Goal: Find specific page/section: Find specific page/section

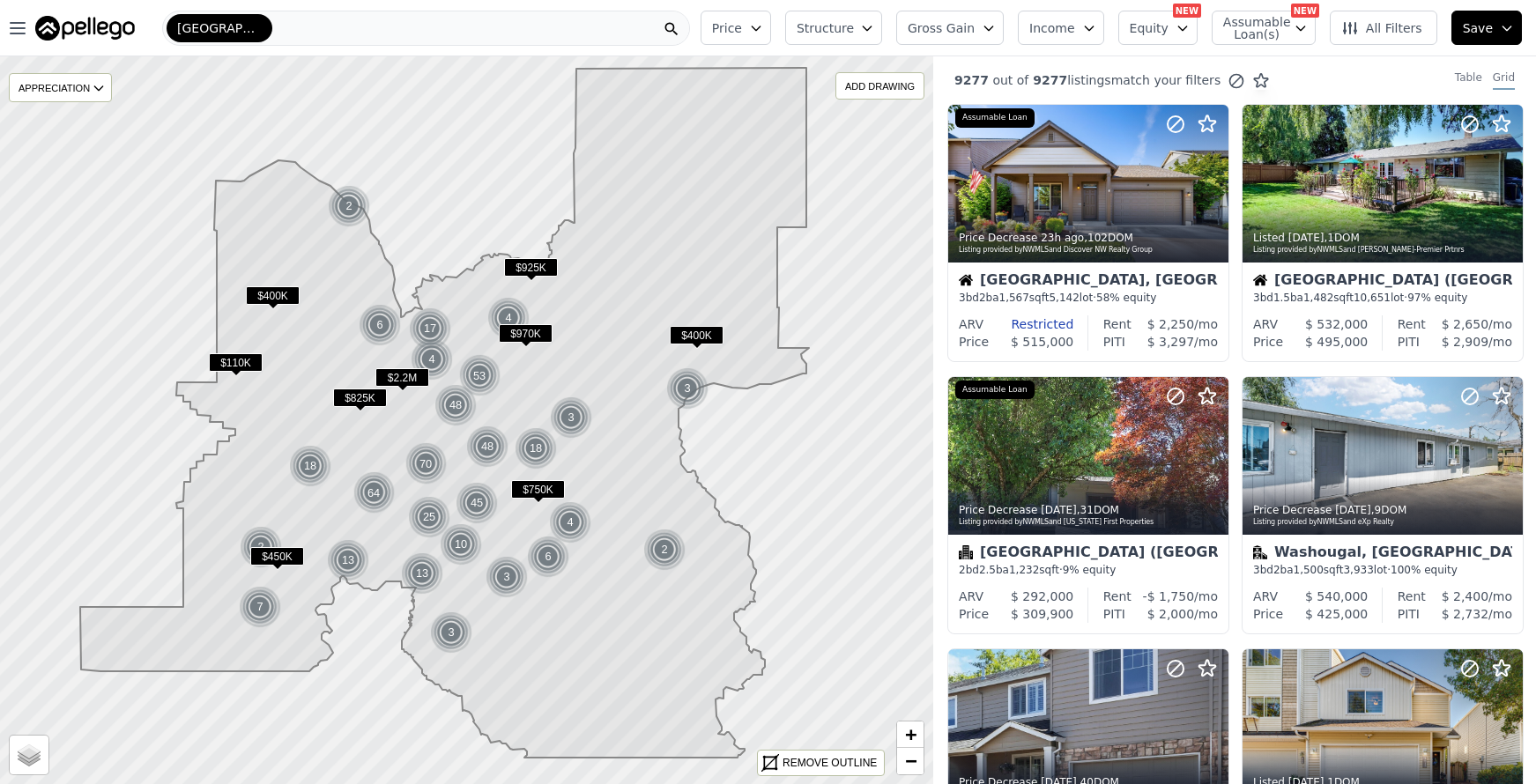
click at [261, 29] on span "[GEOGRAPHIC_DATA]-[GEOGRAPHIC_DATA]-[GEOGRAPHIC_DATA]" at bounding box center [219, 29] width 84 height 18
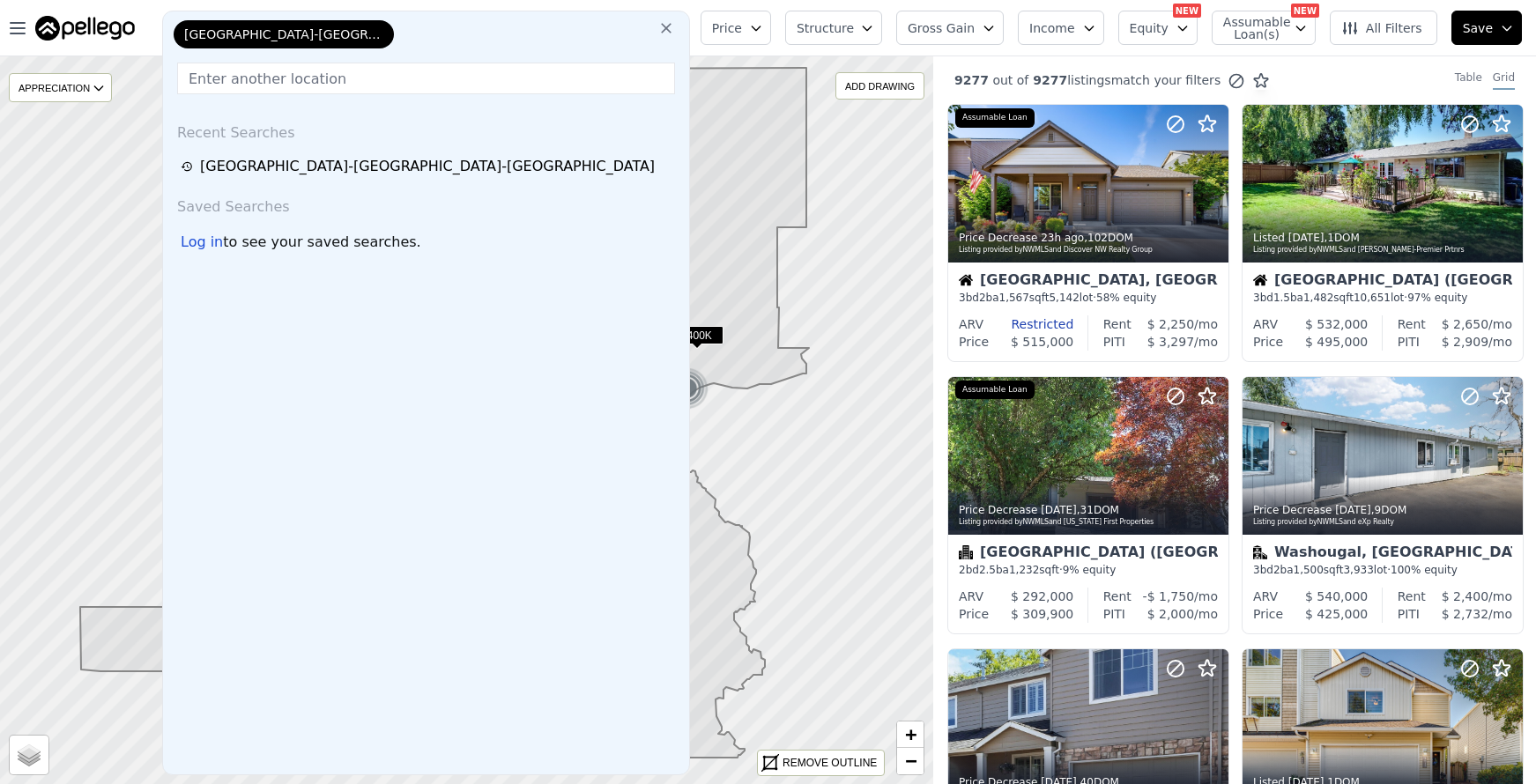
click at [380, 29] on div "[GEOGRAPHIC_DATA]-[GEOGRAPHIC_DATA]-[GEOGRAPHIC_DATA]" at bounding box center [426, 38] width 512 height 35
click at [675, 35] on icon at bounding box center [667, 29] width 18 height 18
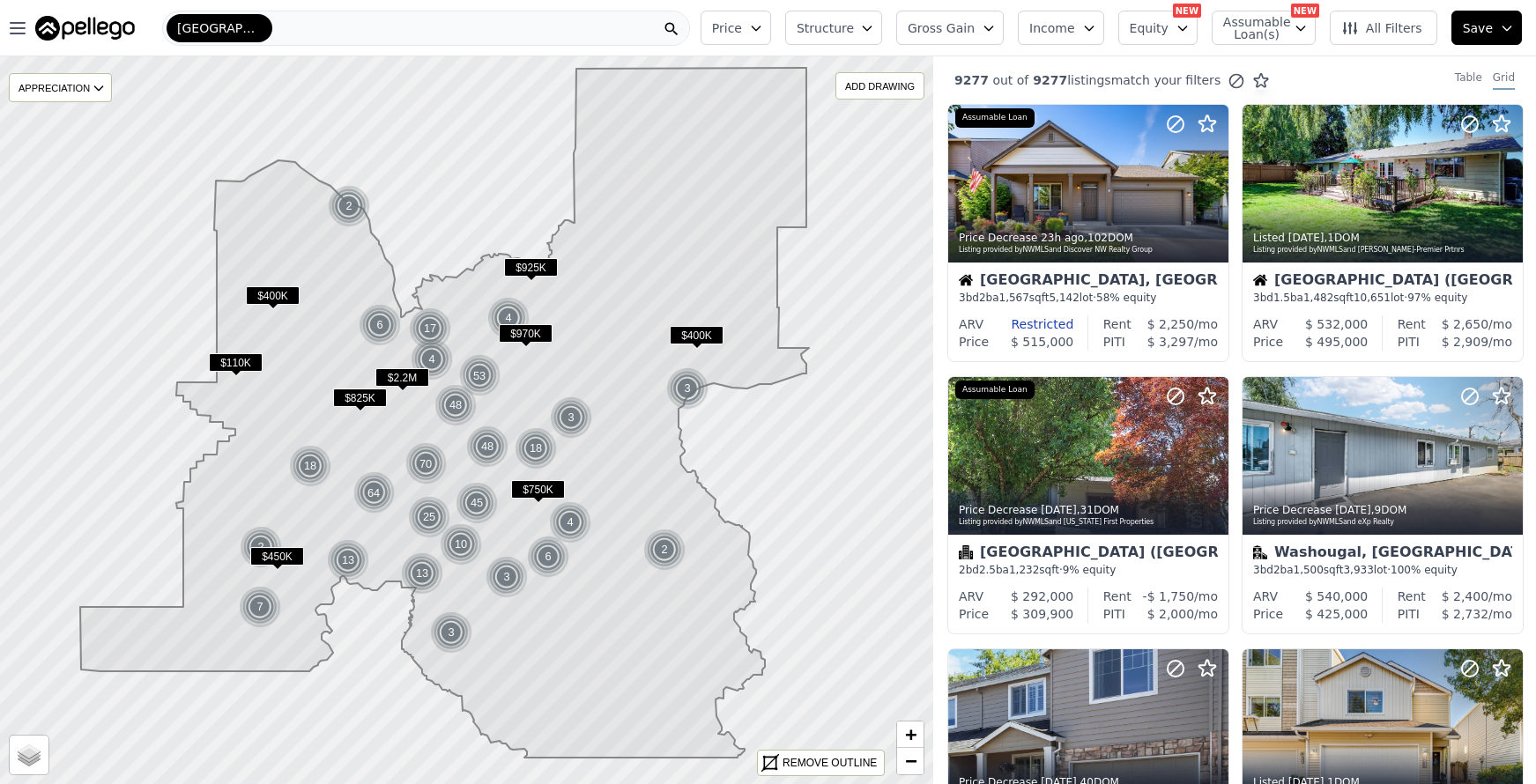
click at [458, 26] on div "[GEOGRAPHIC_DATA]-[GEOGRAPHIC_DATA]-[GEOGRAPHIC_DATA]" at bounding box center [426, 28] width 528 height 35
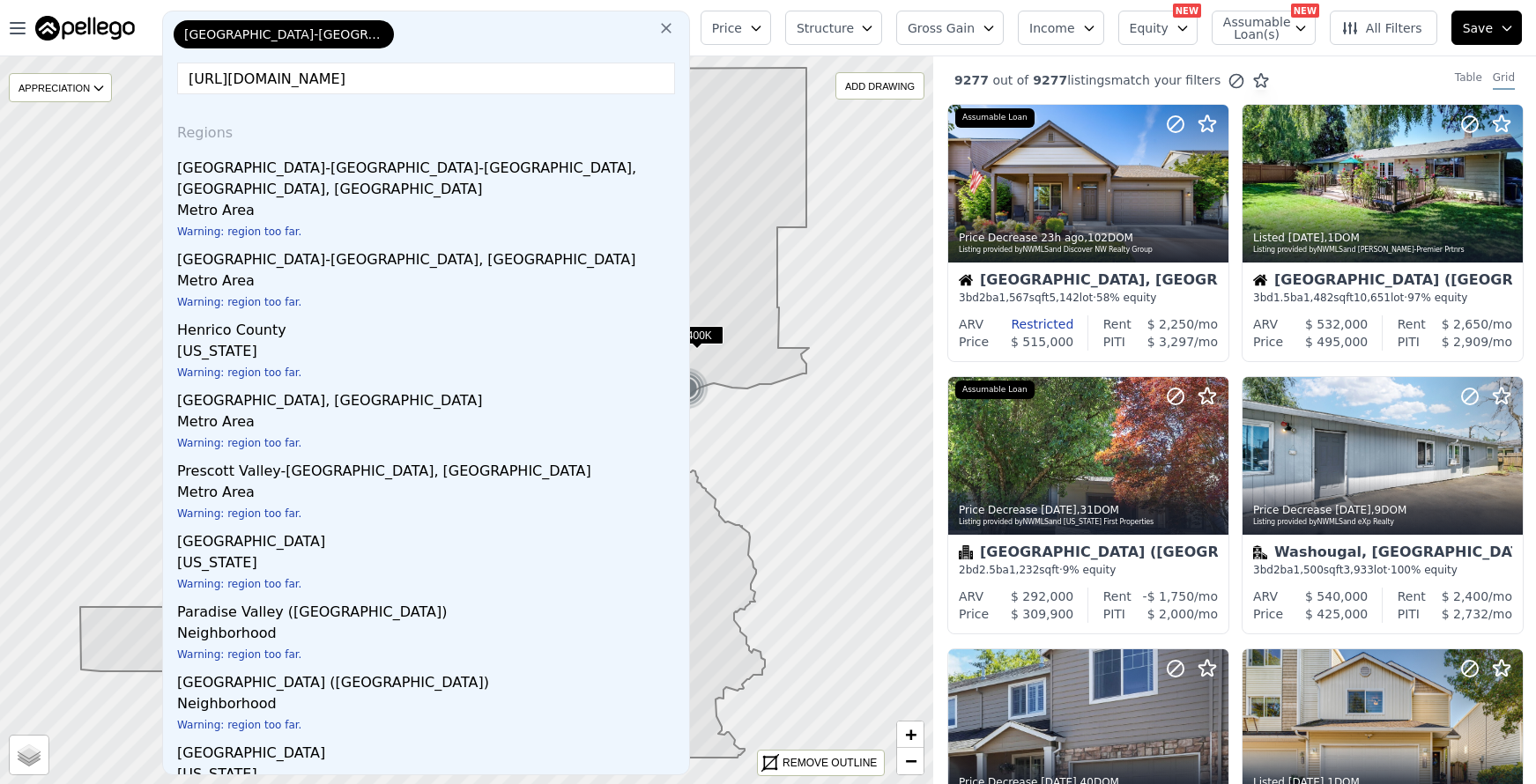
click at [406, 71] on input "[URL][DOMAIN_NAME]" at bounding box center [425, 78] width 498 height 31
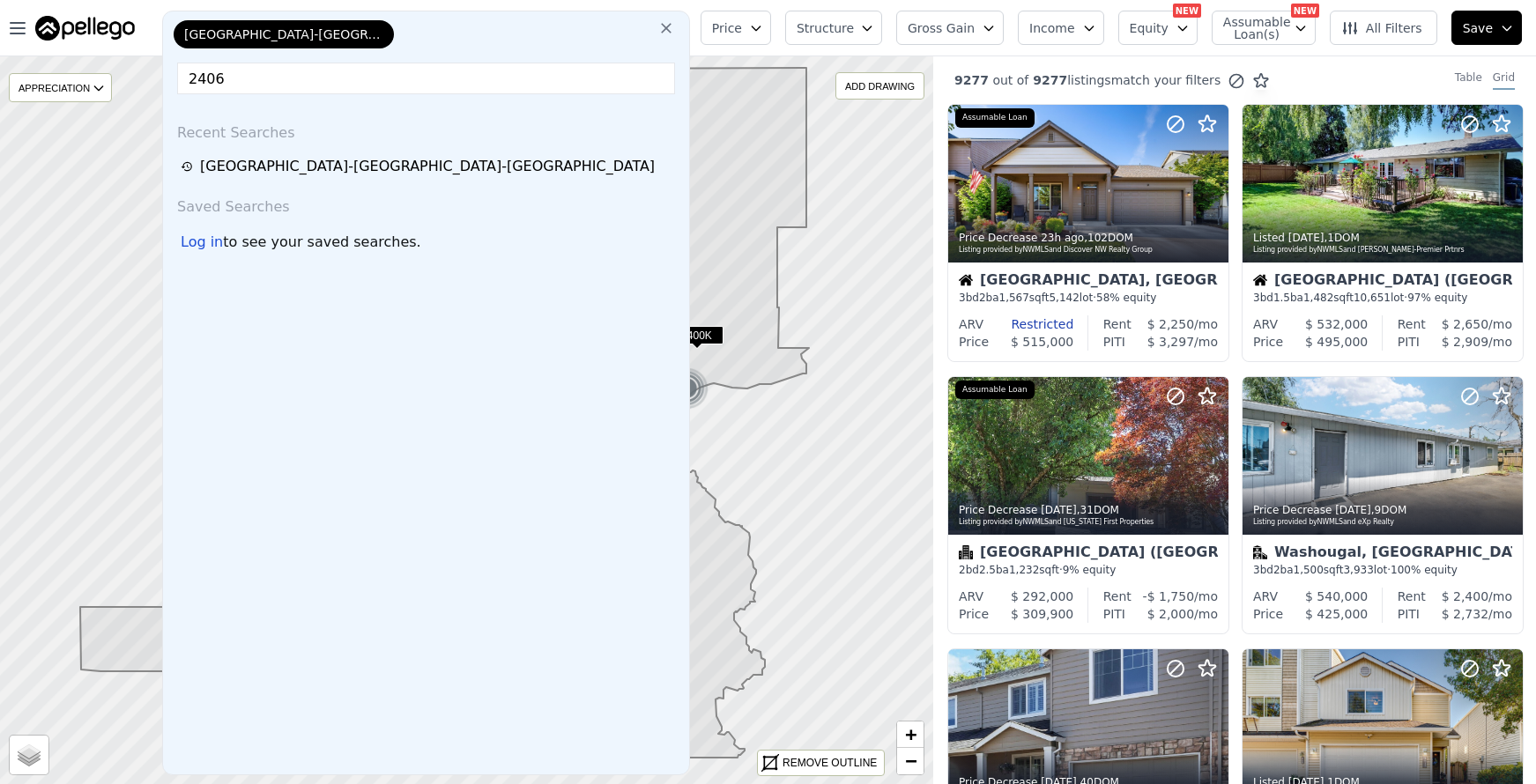
click at [398, 91] on input "2406" at bounding box center [425, 78] width 498 height 31
paste input "[GEOGRAPHIC_DATA][PERSON_NAME]"
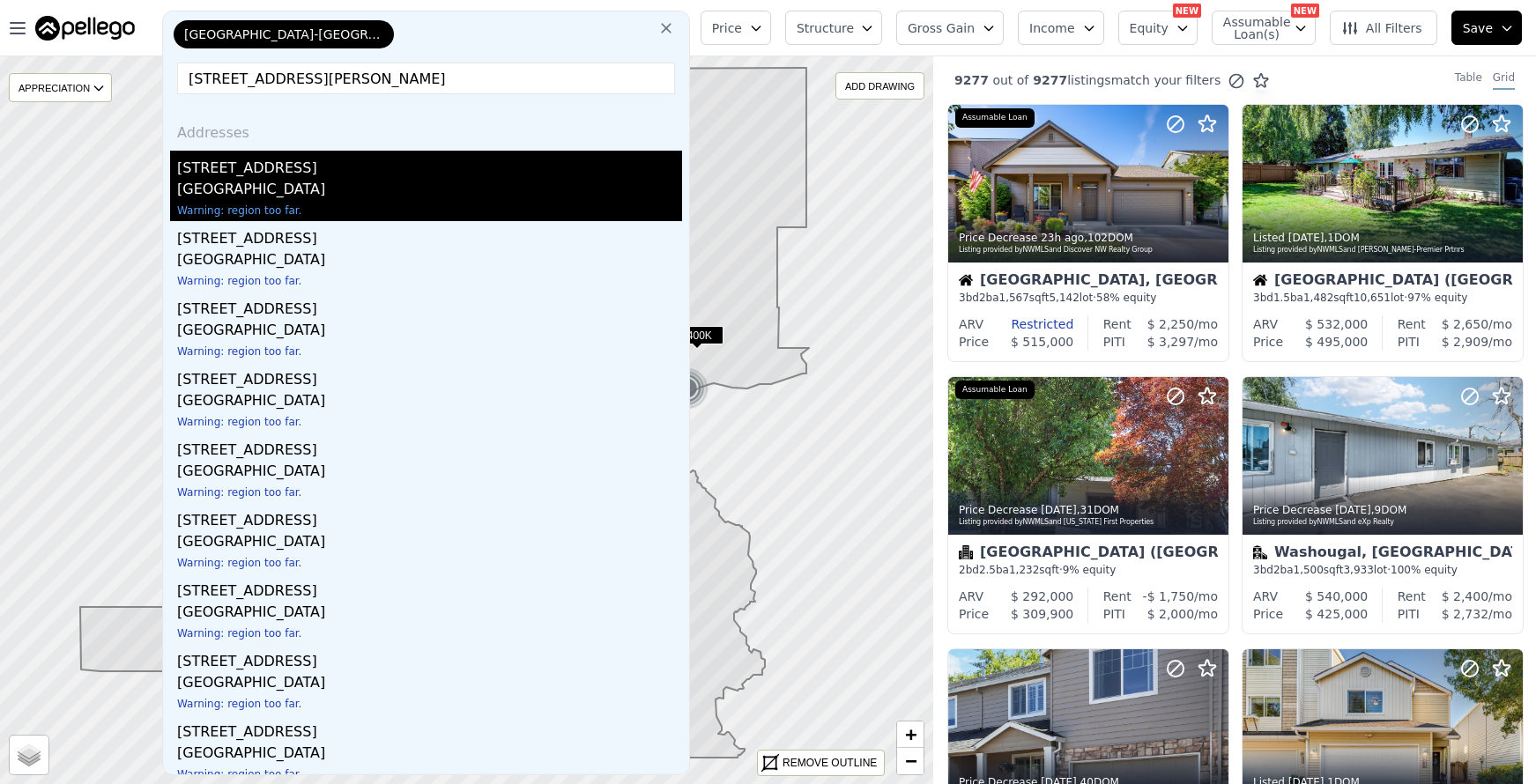
type input "[STREET_ADDRESS][PERSON_NAME]"
click at [291, 156] on div "[STREET_ADDRESS]" at bounding box center [429, 164] width 505 height 28
